Goal: Check status: Check status

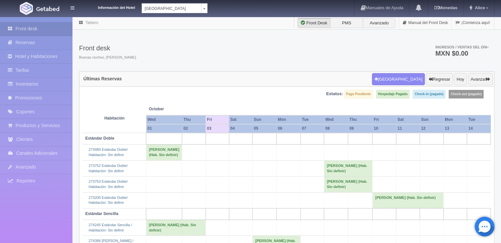
click at [205, 16] on body "Información del Hotel Hotel Plaza Campeche Hotel Plaza Campeche Hotel Plaza Col…" at bounding box center [250, 207] width 501 height 382
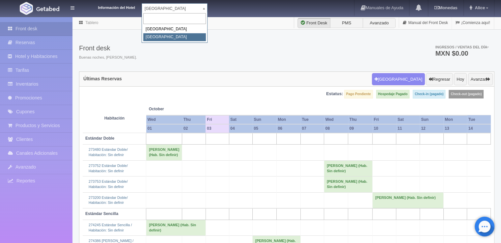
select select "375"
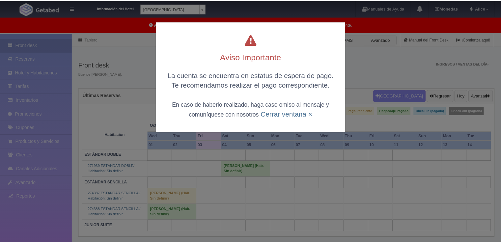
scroll to position [16, 0]
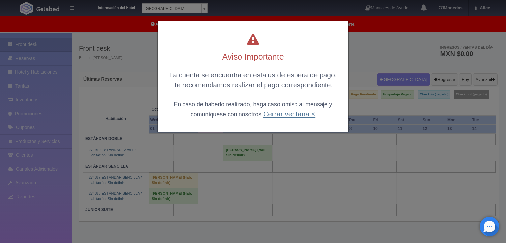
click at [287, 116] on link "Cerrar ventana ×" at bounding box center [289, 114] width 52 height 8
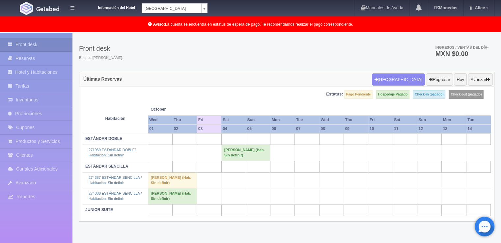
click at [251, 60] on div "Front desk Buenos días, Alice. Ingresos / Ventas del día * MXN $0.00" at bounding box center [286, 54] width 415 height 35
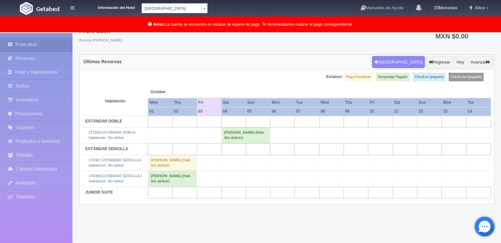
scroll to position [0, 0]
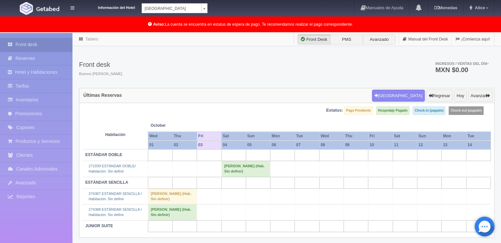
click at [241, 74] on div "Front desk Buenos días, Alice. Ingresos / Ventas del día * MXN $0.00" at bounding box center [286, 70] width 415 height 35
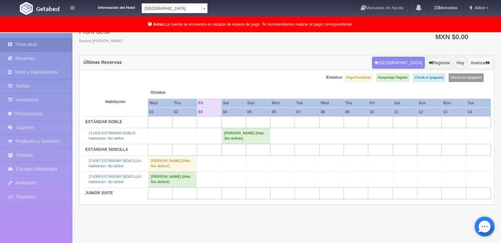
click at [476, 62] on button "Avanzar" at bounding box center [480, 63] width 25 height 13
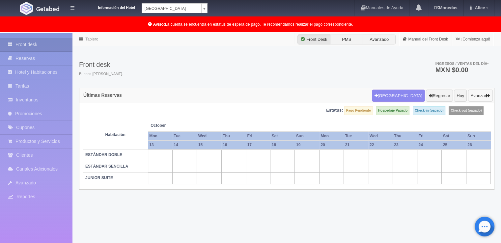
click at [477, 95] on button "Avanzar" at bounding box center [480, 96] width 25 height 13
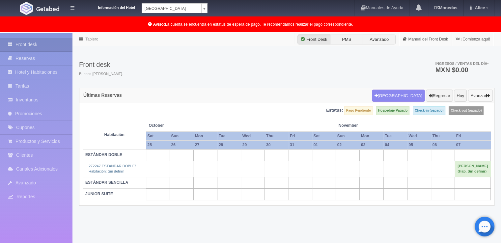
click at [477, 95] on button "Avanzar" at bounding box center [480, 96] width 25 height 13
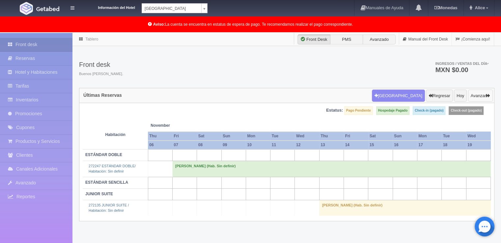
click at [477, 95] on button "Avanzar" at bounding box center [480, 96] width 25 height 13
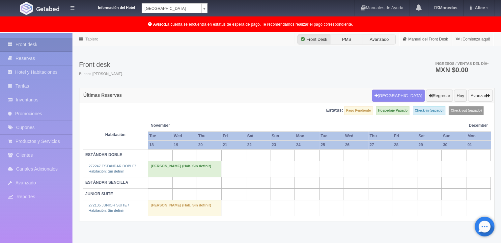
click at [477, 95] on button "Avanzar" at bounding box center [480, 96] width 25 height 13
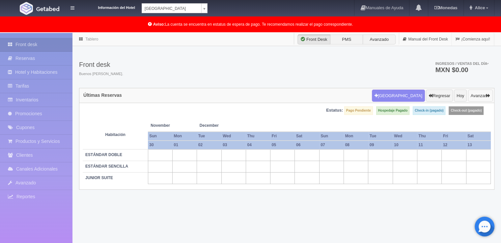
click at [477, 95] on button "Avanzar" at bounding box center [480, 96] width 25 height 13
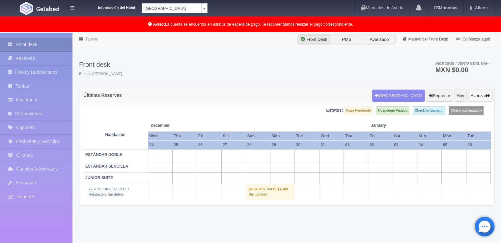
click at [477, 95] on button "Avanzar" at bounding box center [480, 96] width 25 height 13
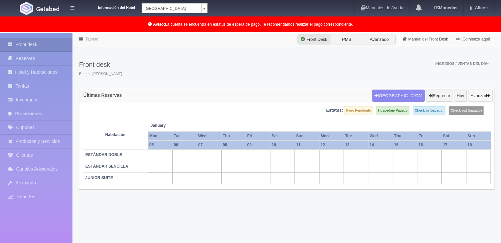
click at [477, 95] on button "Avanzar" at bounding box center [480, 96] width 25 height 13
